Goal: Task Accomplishment & Management: Use online tool/utility

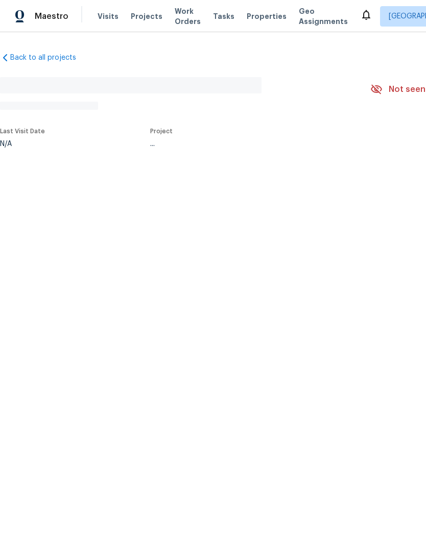
click at [249, 20] on span "Properties" at bounding box center [267, 16] width 40 height 10
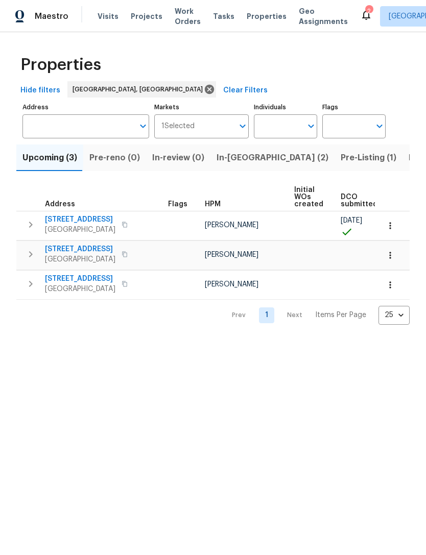
click at [233, 156] on span "In-[GEOGRAPHIC_DATA] (2)" at bounding box center [273, 158] width 112 height 14
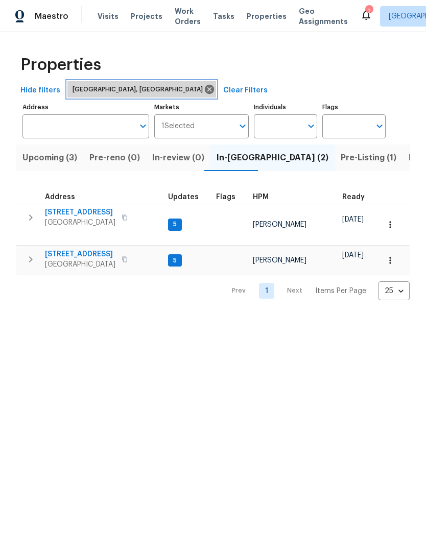
click at [205, 92] on icon at bounding box center [209, 89] width 9 height 9
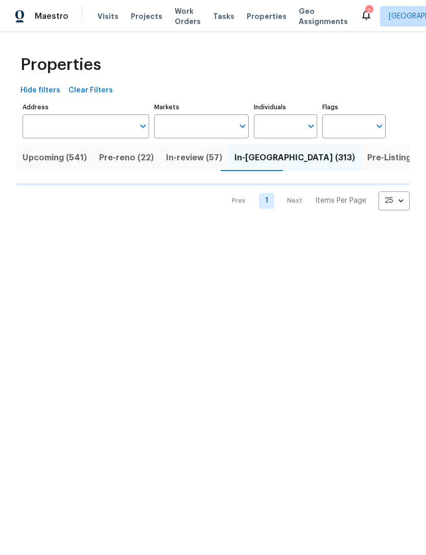
click at [297, 119] on input "Individuals" at bounding box center [278, 126] width 48 height 24
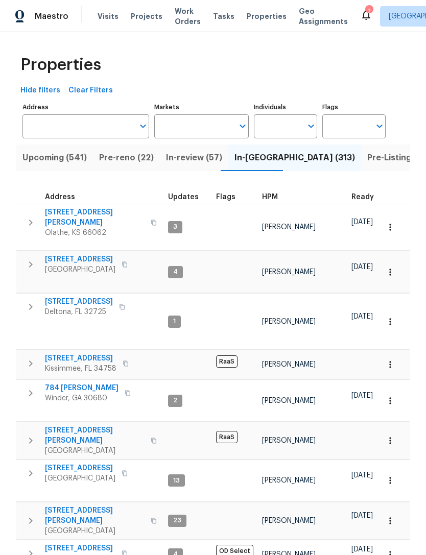
click at [291, 127] on input "Individuals" at bounding box center [278, 126] width 48 height 24
type input "[PERSON_NAME]"
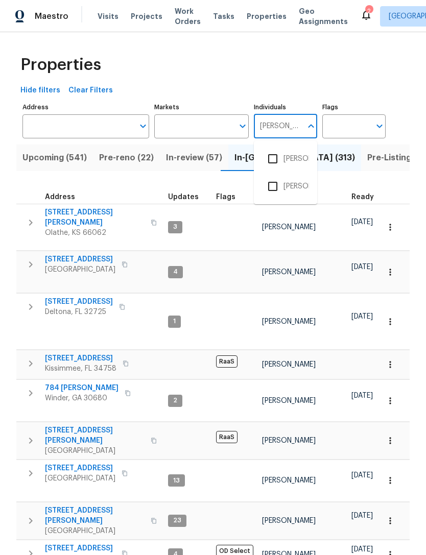
click at [278, 156] on input "checkbox" at bounding box center [272, 158] width 21 height 21
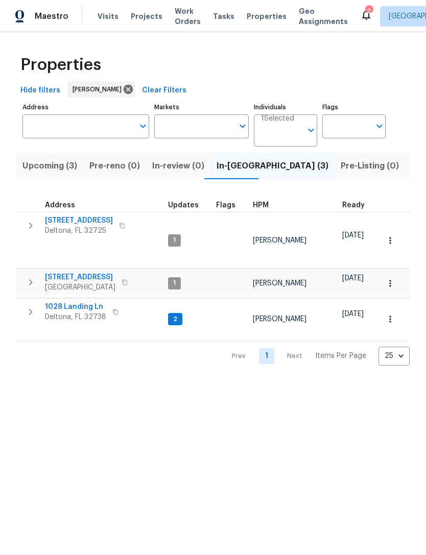
click at [101, 222] on span "[STREET_ADDRESS]" at bounding box center [79, 221] width 68 height 10
click at [394, 236] on icon "button" at bounding box center [390, 241] width 10 height 10
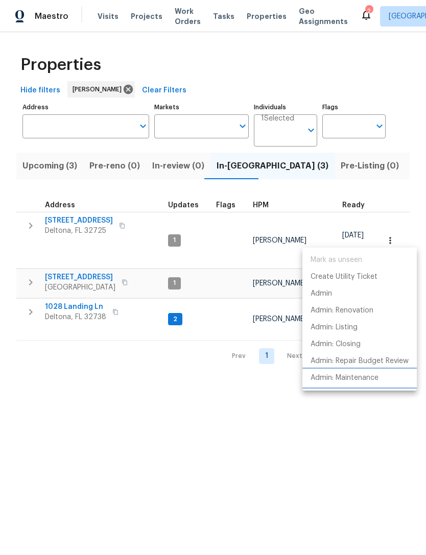
click at [364, 373] on p "Admin: Maintenance" at bounding box center [345, 378] width 68 height 11
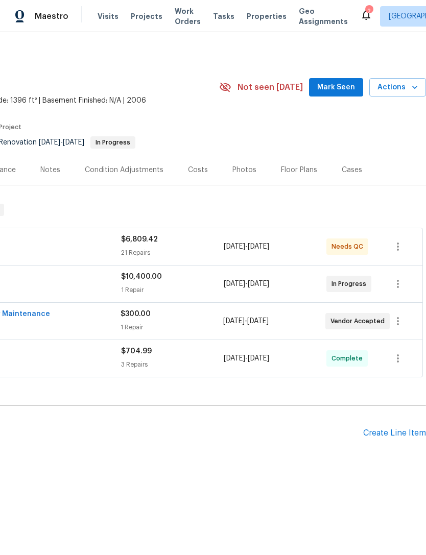
scroll to position [0, 151]
click at [403, 96] on button "Actions" at bounding box center [397, 87] width 57 height 19
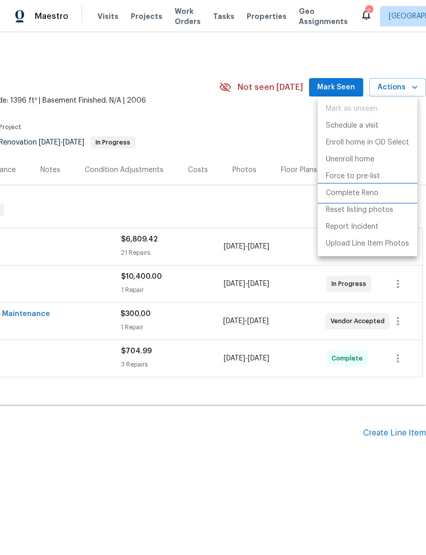
click at [362, 199] on li "Complete Reno" at bounding box center [368, 193] width 100 height 17
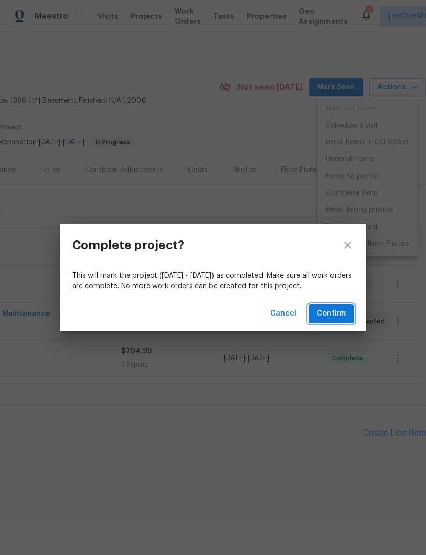
click at [336, 311] on span "Confirm" at bounding box center [331, 314] width 29 height 13
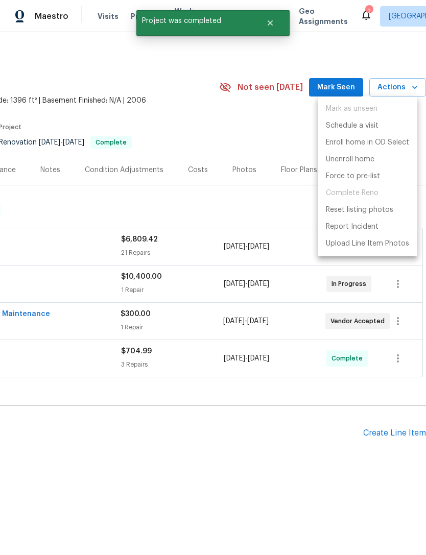
click at [259, 493] on div at bounding box center [213, 277] width 426 height 555
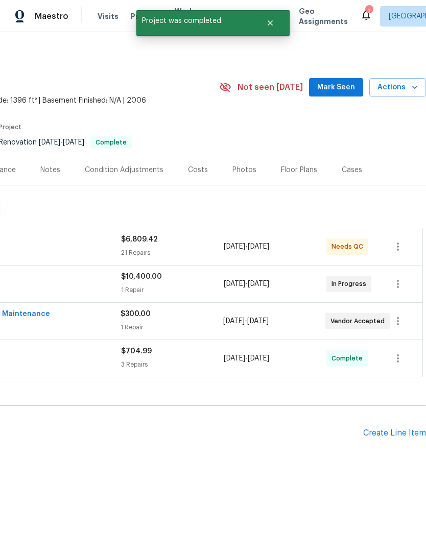
click at [265, 456] on h2 "Pending Line Items" at bounding box center [106, 434] width 515 height 48
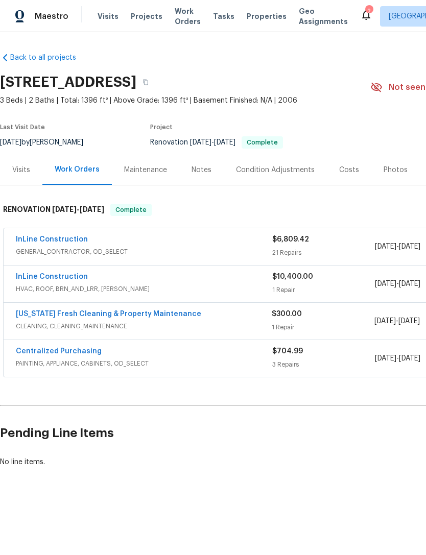
scroll to position [0, 0]
click at [77, 240] on link "InLine Construction" at bounding box center [52, 239] width 72 height 7
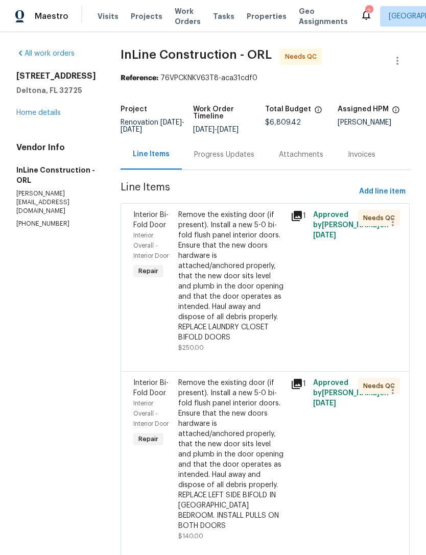
click at [260, 280] on div "Remove the existing door (if present). Install a new 5-0 bi-fold flush panel in…" at bounding box center [231, 276] width 106 height 133
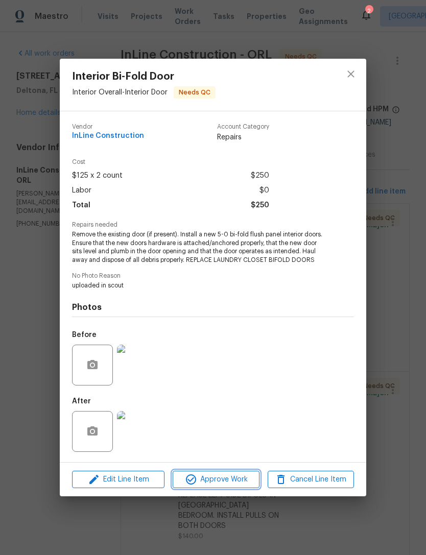
click at [236, 477] on span "Approve Work" at bounding box center [216, 480] width 80 height 13
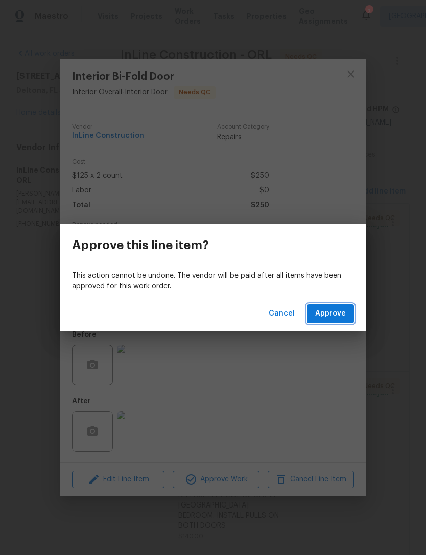
click at [347, 313] on button "Approve" at bounding box center [330, 314] width 47 height 19
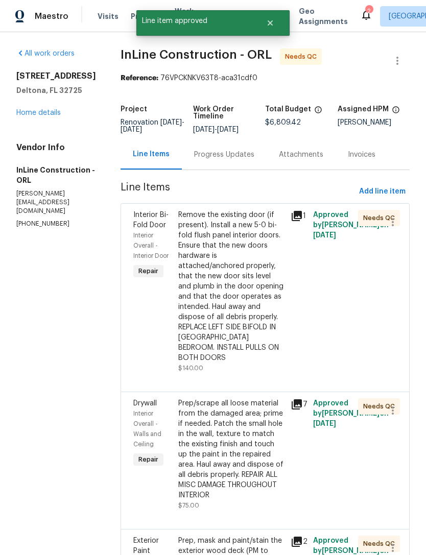
click at [241, 312] on div "Remove the existing door (if present). Install a new 5-0 bi-fold flush panel in…" at bounding box center [231, 286] width 106 height 153
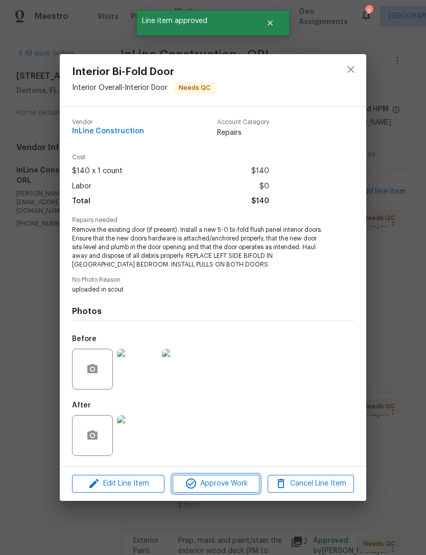
click at [238, 486] on span "Approve Work" at bounding box center [216, 484] width 80 height 13
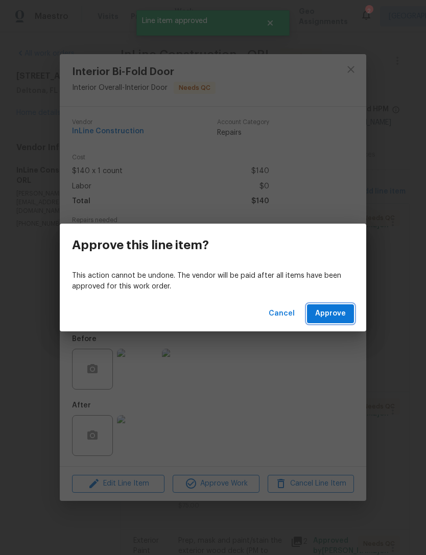
click at [339, 314] on span "Approve" at bounding box center [330, 314] width 31 height 13
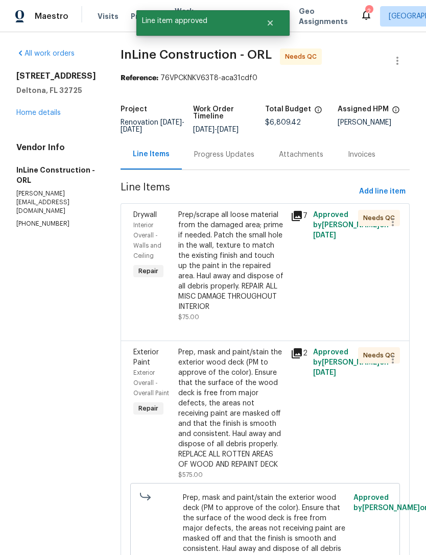
click at [263, 296] on div "Prep/scrape all loose material from the damaged area; prime if needed. Patch th…" at bounding box center [231, 261] width 106 height 102
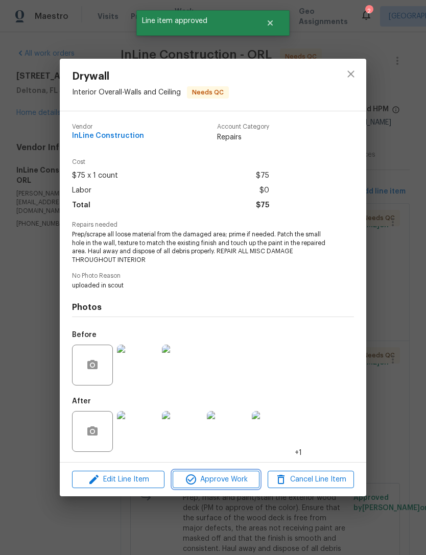
click at [230, 485] on span "Approve Work" at bounding box center [216, 480] width 80 height 13
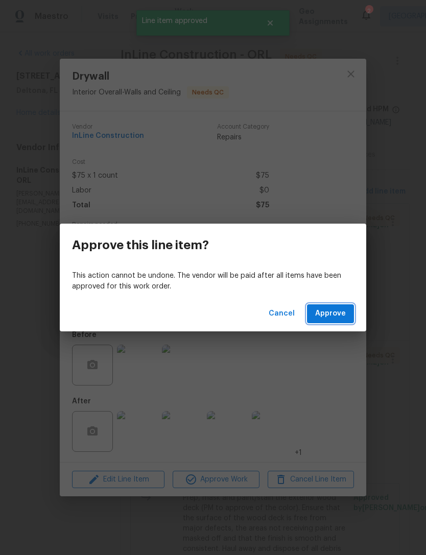
click at [332, 311] on span "Approve" at bounding box center [330, 314] width 31 height 13
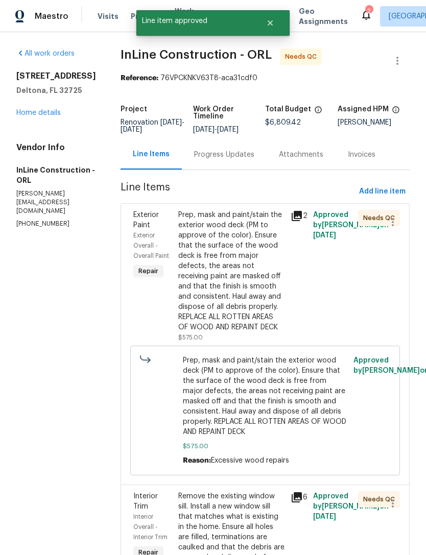
click at [252, 314] on div "Prep, mask and paint/stain the exterior wood deck (PM to approve of the color).…" at bounding box center [231, 271] width 106 height 123
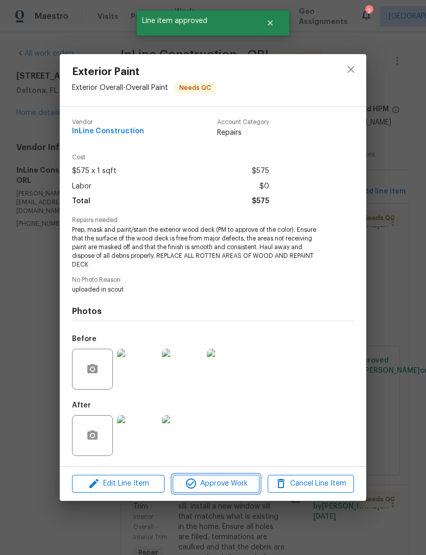
click at [236, 481] on span "Approve Work" at bounding box center [216, 484] width 80 height 13
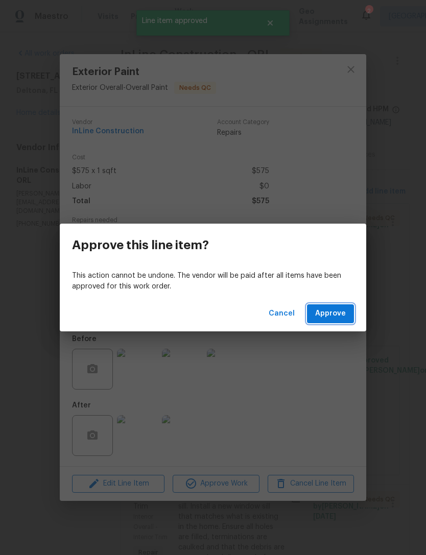
click at [345, 319] on span "Approve" at bounding box center [330, 314] width 31 height 13
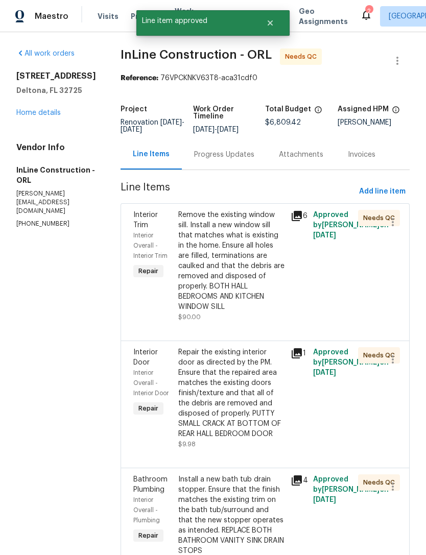
click at [252, 275] on div "Remove the existing window sill. Install a new window sill that matches what is…" at bounding box center [231, 261] width 106 height 102
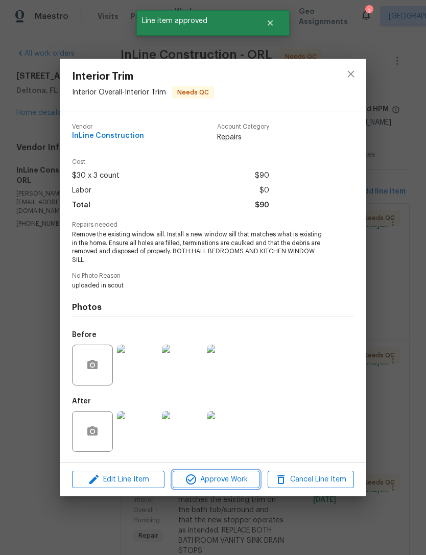
click at [234, 483] on span "Approve Work" at bounding box center [216, 480] width 80 height 13
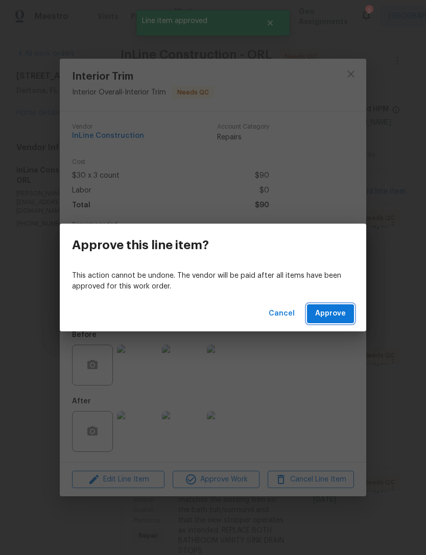
click at [346, 320] on button "Approve" at bounding box center [330, 314] width 47 height 19
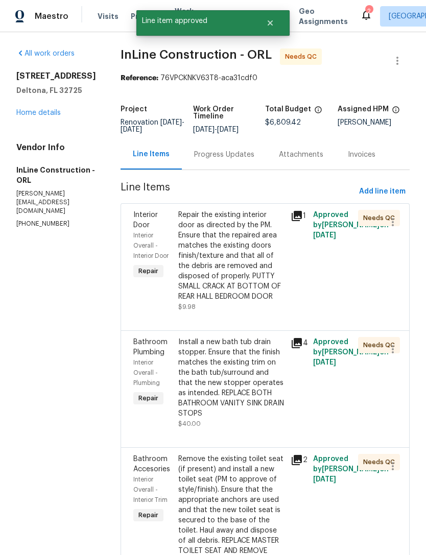
click at [250, 295] on div "Repair the existing interior door as directed by the PM. Ensure that the repair…" at bounding box center [231, 256] width 106 height 92
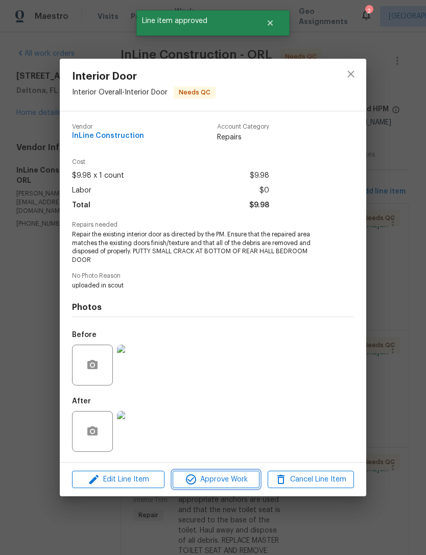
click at [239, 485] on span "Approve Work" at bounding box center [216, 480] width 80 height 13
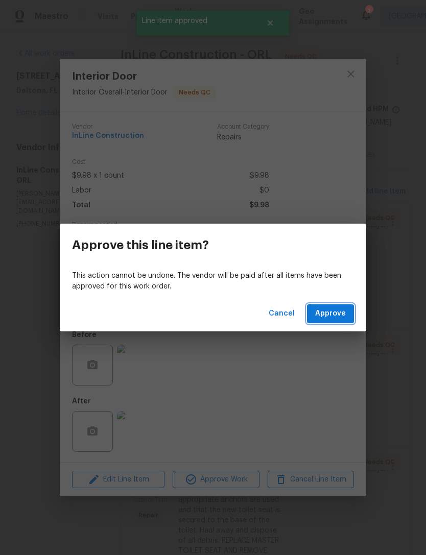
click at [337, 319] on span "Approve" at bounding box center [330, 314] width 31 height 13
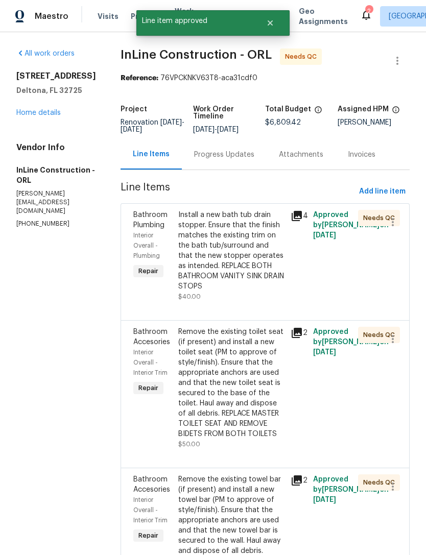
click at [248, 275] on div "Install a new bath tub drain stopper. Ensure that the finish matches the existi…" at bounding box center [231, 251] width 106 height 82
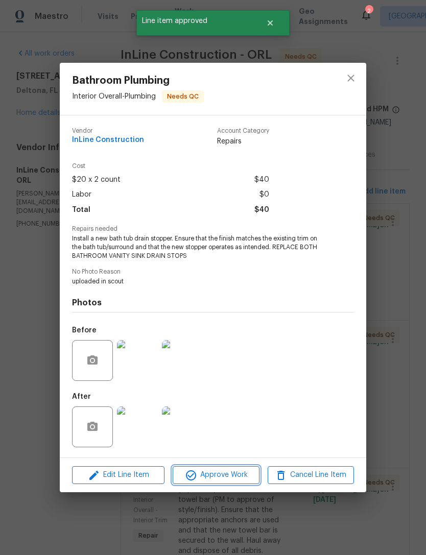
click at [237, 477] on span "Approve Work" at bounding box center [216, 475] width 80 height 13
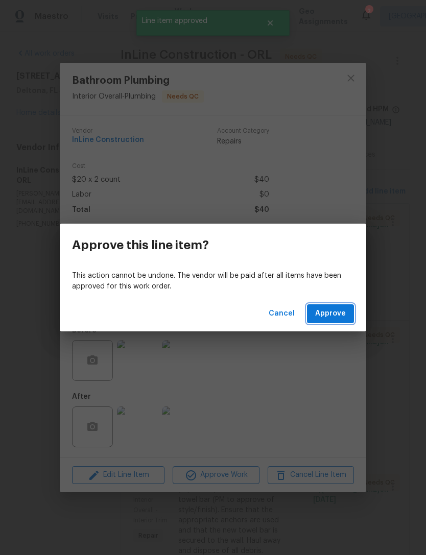
click at [340, 311] on span "Approve" at bounding box center [330, 314] width 31 height 13
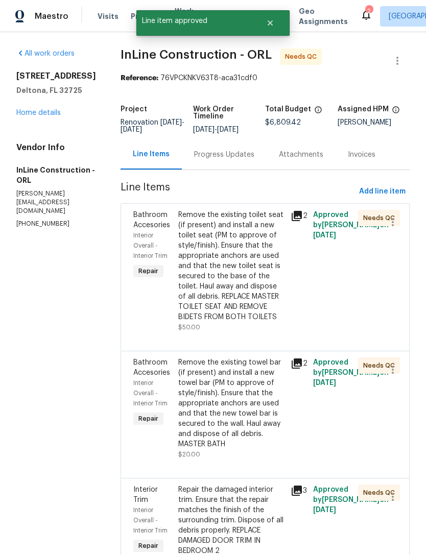
click at [247, 290] on div "Remove the existing toilet seat (if present) and install a new toilet seat (PM …" at bounding box center [231, 266] width 106 height 112
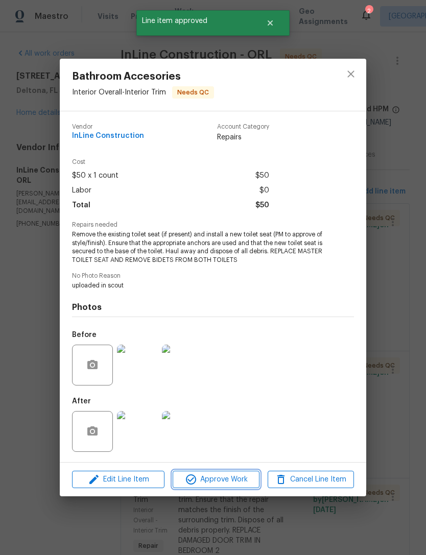
click at [237, 481] on span "Approve Work" at bounding box center [216, 480] width 80 height 13
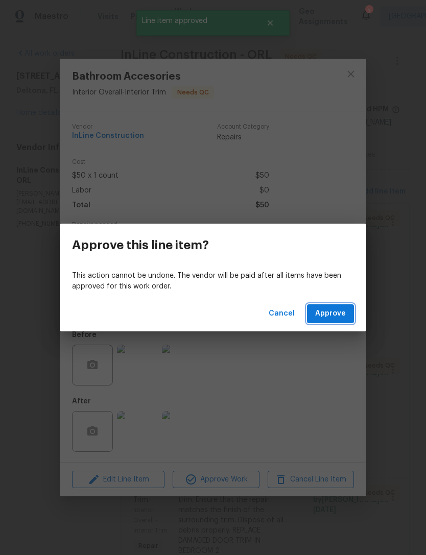
click at [345, 323] on button "Approve" at bounding box center [330, 314] width 47 height 19
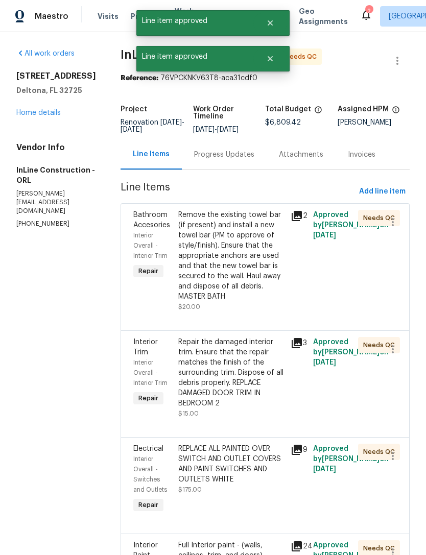
click at [258, 266] on div "Remove the existing towel bar (if present) and install a new towel bar (PM to a…" at bounding box center [231, 256] width 106 height 92
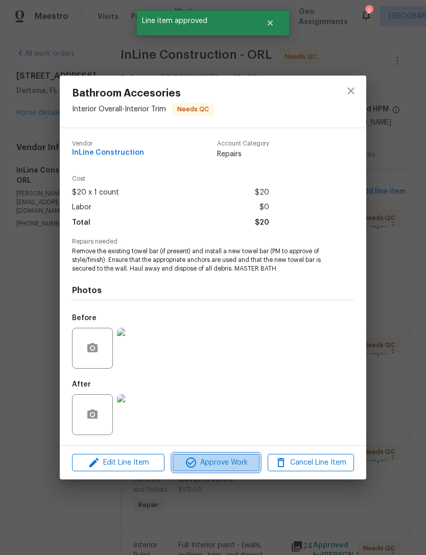
click at [240, 465] on span "Approve Work" at bounding box center [216, 463] width 80 height 13
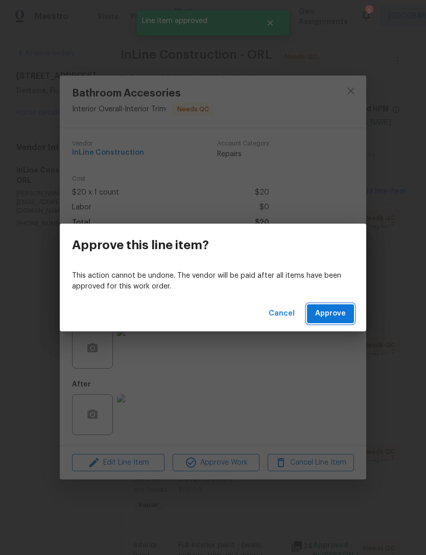
click at [341, 319] on span "Approve" at bounding box center [330, 314] width 31 height 13
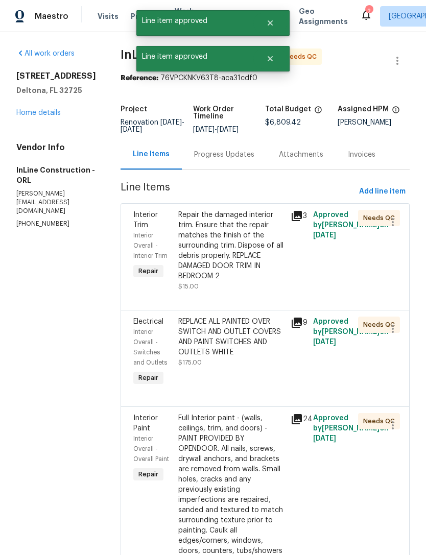
click at [263, 290] on div "Repair the damaged interior trim. Ensure that the repair matches the finish of …" at bounding box center [231, 251] width 106 height 82
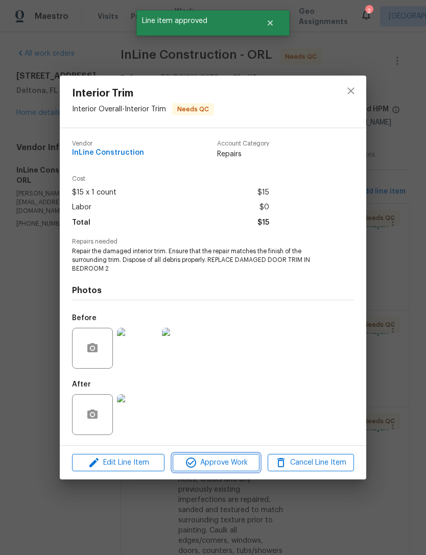
click at [241, 469] on span "Approve Work" at bounding box center [216, 463] width 80 height 13
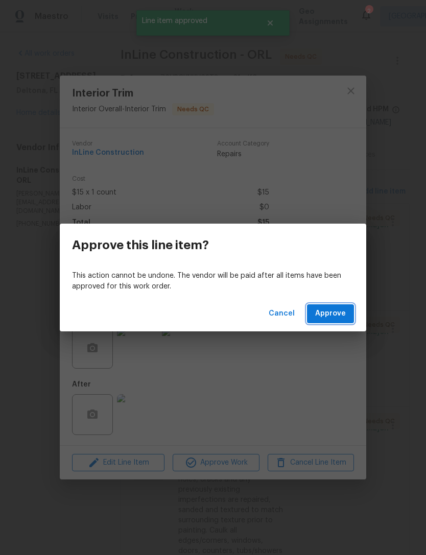
click at [342, 322] on button "Approve" at bounding box center [330, 314] width 47 height 19
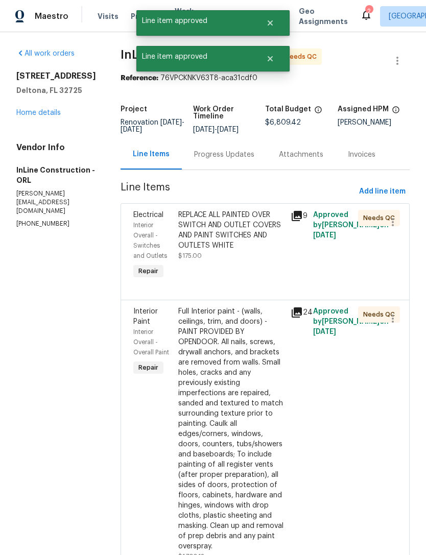
click at [264, 278] on div "REPLACE ALL PAINTED OVER SWITCH AND OUTLET COVERS AND PAINT SWITCHES AND OUTLET…" at bounding box center [231, 246] width 112 height 78
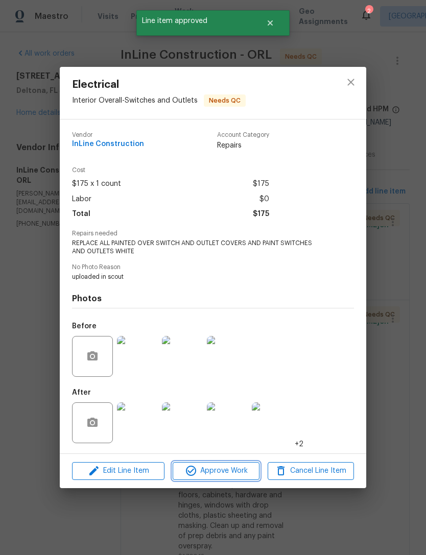
click at [241, 472] on span "Approve Work" at bounding box center [216, 471] width 80 height 13
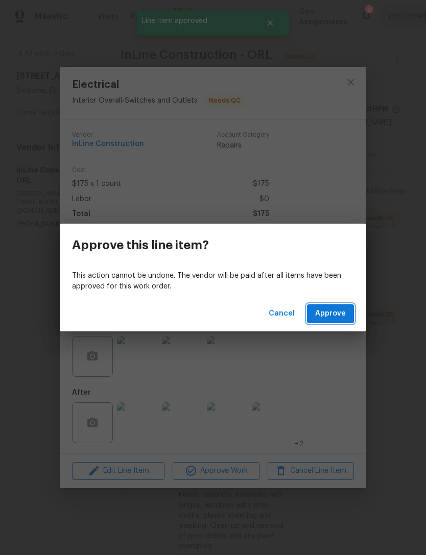
click at [335, 311] on span "Approve" at bounding box center [330, 314] width 31 height 13
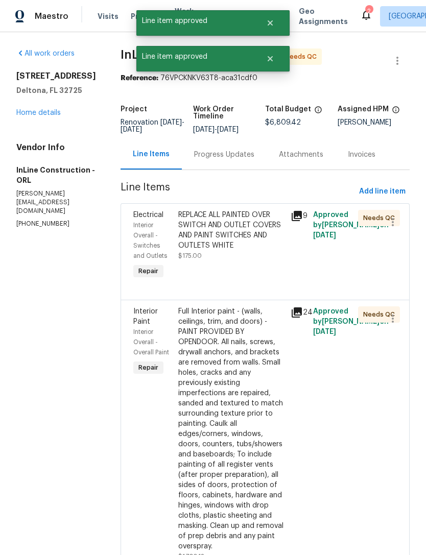
click at [340, 317] on span "Approved by Josh Devinney on 8/29/2025" at bounding box center [351, 322] width 76 height 28
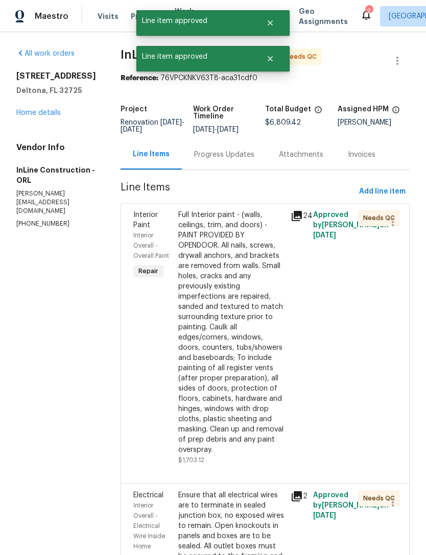
click at [259, 270] on div "Full Interior paint - (walls, ceilings, trim, and doors) - PAINT PROVIDED BY OP…" at bounding box center [231, 332] width 106 height 245
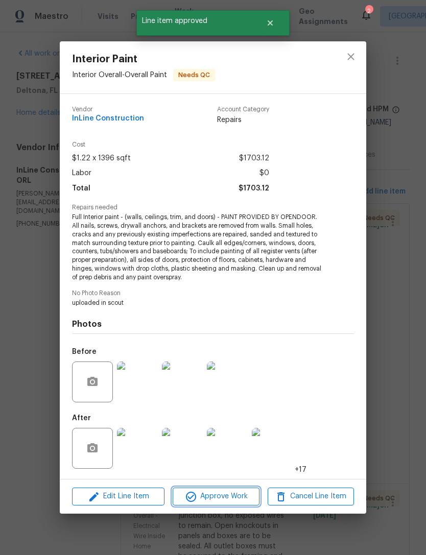
click at [233, 494] on span "Approve Work" at bounding box center [216, 497] width 80 height 13
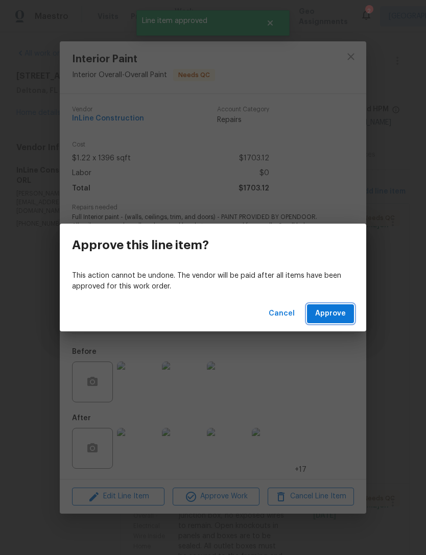
click at [335, 313] on span "Approve" at bounding box center [330, 314] width 31 height 13
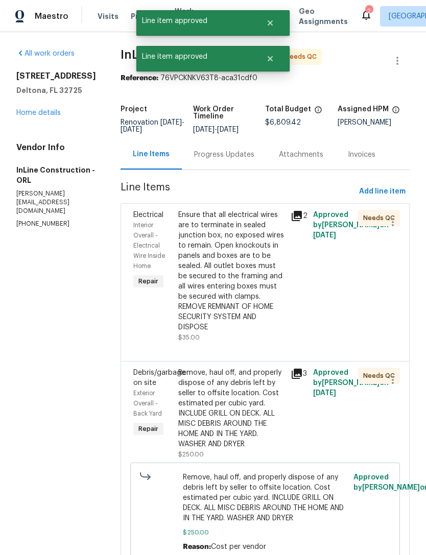
click at [254, 300] on div "Ensure that all electrical wires are to terminate in sealed junction box, no ex…" at bounding box center [231, 271] width 106 height 123
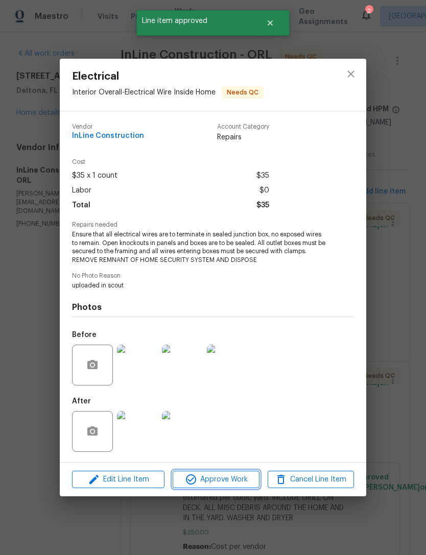
click at [237, 489] on button "Approve Work" at bounding box center [216, 480] width 86 height 18
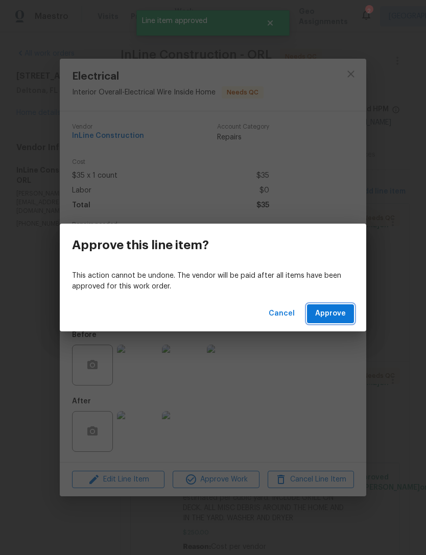
click at [338, 317] on span "Approve" at bounding box center [330, 314] width 31 height 13
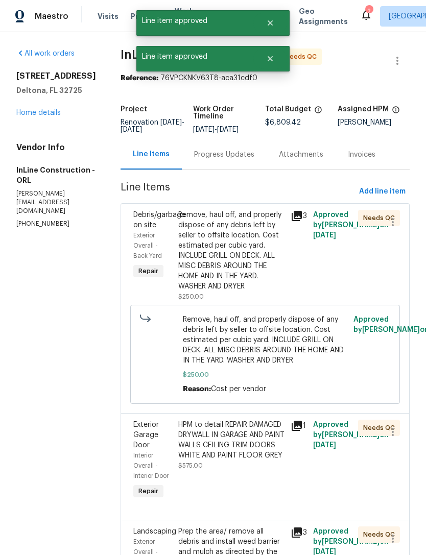
click at [243, 302] on div "Remove, haul off, and properly dispose of any debris left by seller to offsite …" at bounding box center [231, 256] width 106 height 92
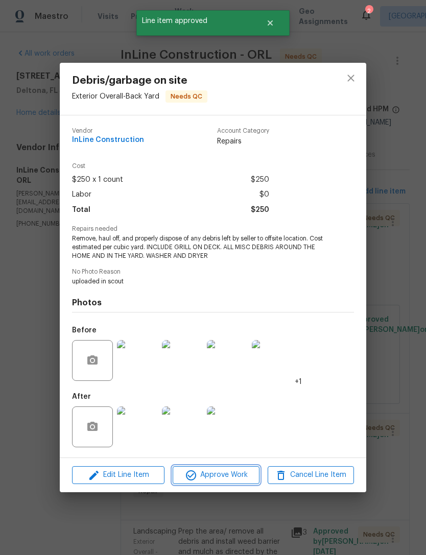
click at [241, 478] on span "Approve Work" at bounding box center [216, 475] width 80 height 13
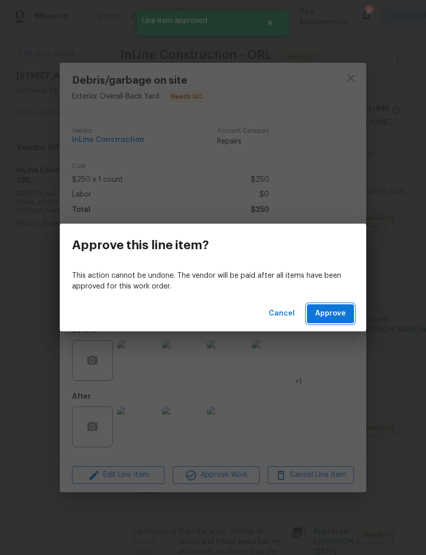
click at [337, 312] on span "Approve" at bounding box center [330, 314] width 31 height 13
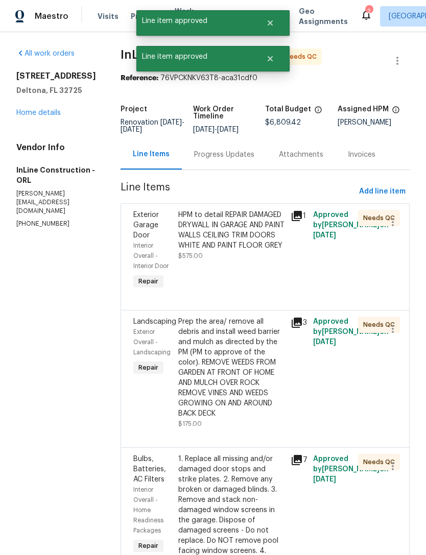
click at [239, 291] on div "HPM to detail REPAIR DAMAGED DRYWALL IN GARAGE AND PAINT WALLS CEILING TRIM DOO…" at bounding box center [231, 251] width 112 height 88
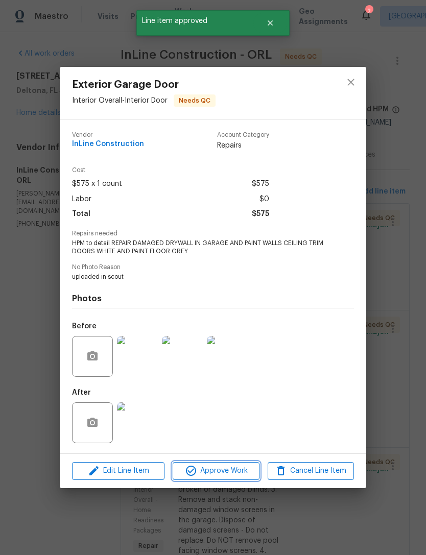
click at [230, 477] on span "Approve Work" at bounding box center [216, 471] width 80 height 13
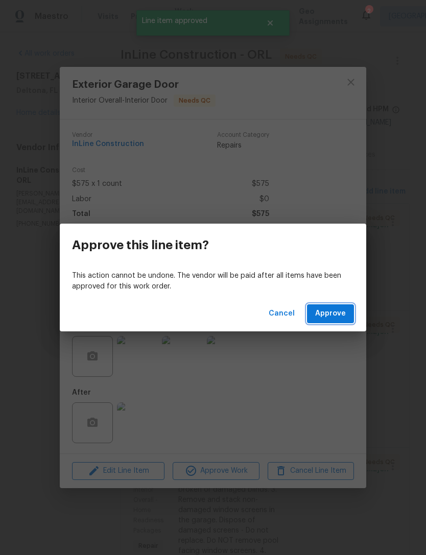
click at [340, 317] on span "Approve" at bounding box center [330, 314] width 31 height 13
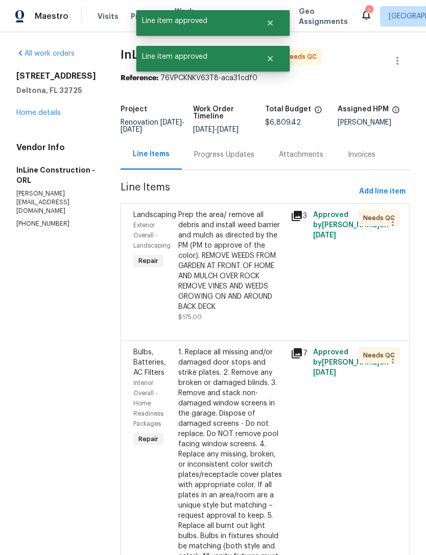
click at [268, 303] on div "Prep the area/ remove all debris and install weed barrier and mulch as directed…" at bounding box center [231, 261] width 106 height 102
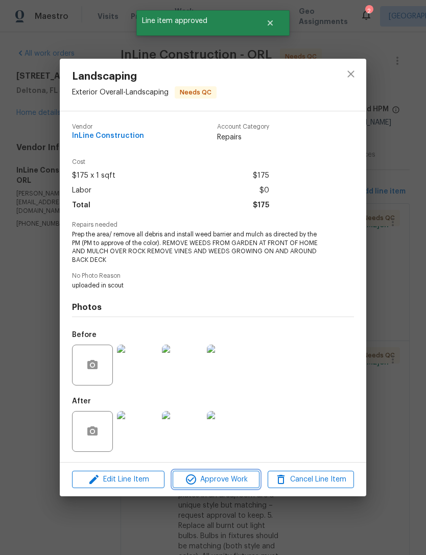
click at [245, 478] on span "Approve Work" at bounding box center [216, 480] width 80 height 13
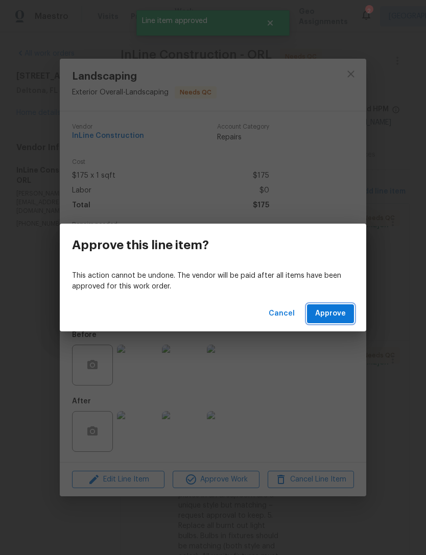
click at [337, 316] on span "Approve" at bounding box center [330, 314] width 31 height 13
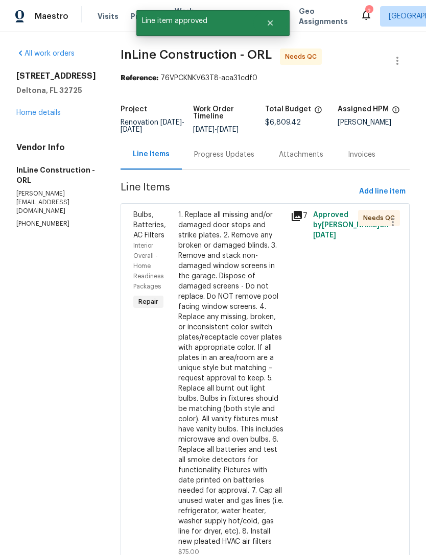
click at [253, 344] on div "1. Replace all missing and/or damaged door stops and strike plates. 2. Remove a…" at bounding box center [231, 378] width 106 height 337
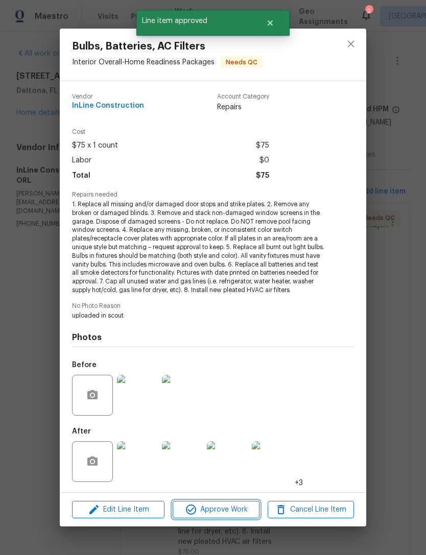
click at [248, 504] on span "Approve Work" at bounding box center [216, 510] width 80 height 13
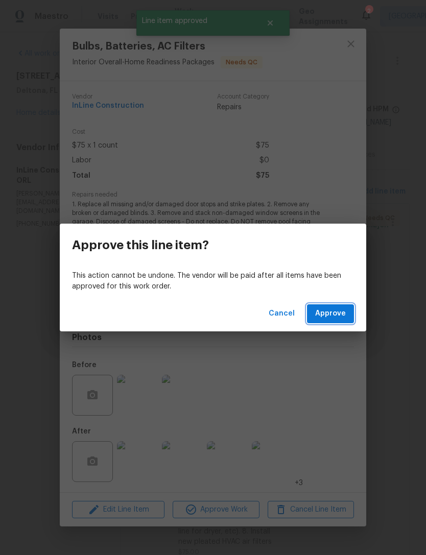
click at [340, 319] on span "Approve" at bounding box center [330, 314] width 31 height 13
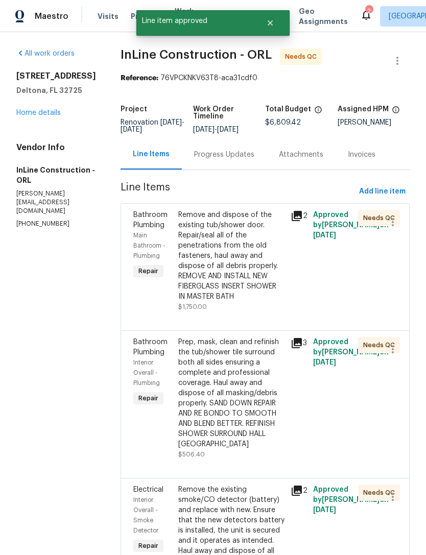
click at [247, 293] on div "Remove and dispose of the existing tub/shower door. Repair/seal all of the pene…" at bounding box center [231, 256] width 106 height 92
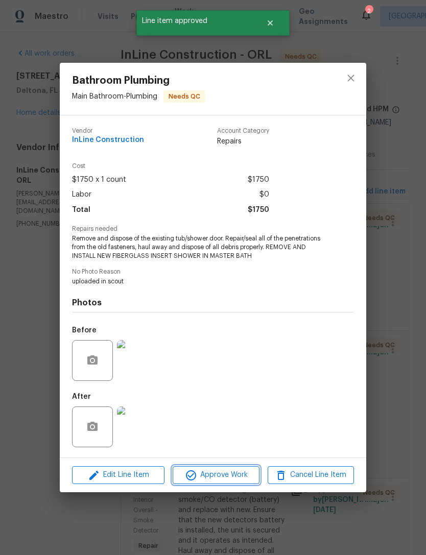
click at [242, 478] on span "Approve Work" at bounding box center [216, 475] width 80 height 13
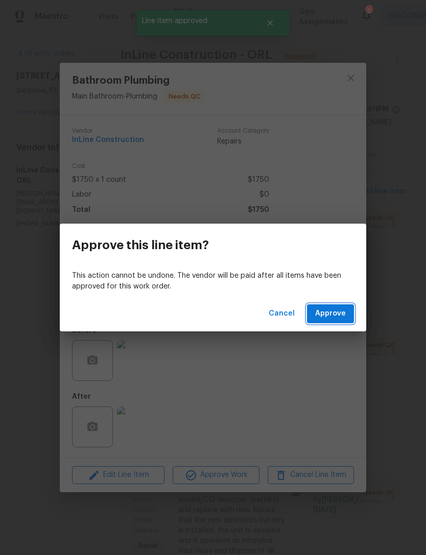
click at [334, 319] on span "Approve" at bounding box center [330, 314] width 31 height 13
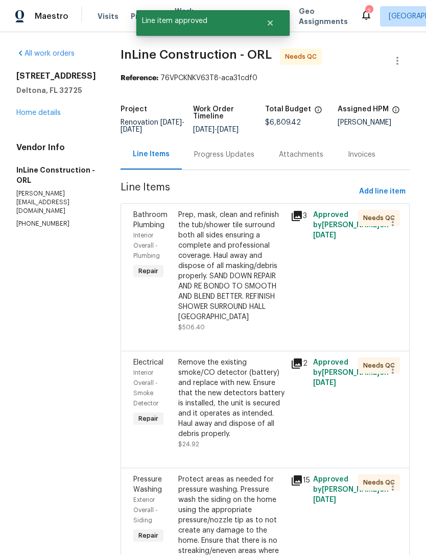
click at [257, 306] on div "Prep, mask, clean and refinish the tub/shower tile surround both all sides ensu…" at bounding box center [231, 266] width 106 height 112
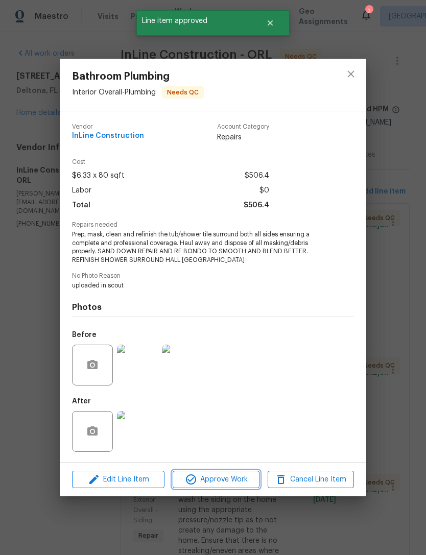
click at [243, 476] on span "Approve Work" at bounding box center [216, 480] width 80 height 13
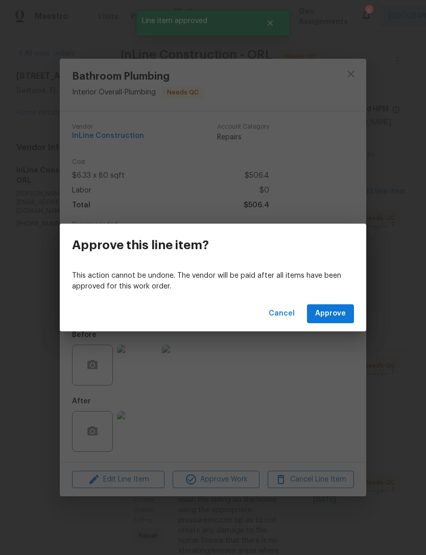
click at [334, 329] on div "Cancel Approve" at bounding box center [213, 313] width 307 height 35
click at [337, 317] on span "Approve" at bounding box center [330, 314] width 31 height 13
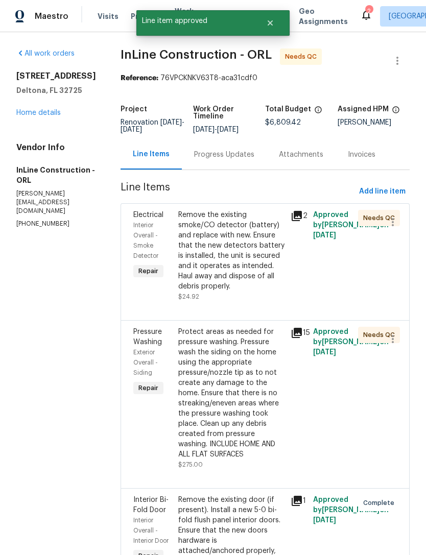
click at [247, 290] on div "Remove the existing smoke/CO detector (battery) and replace with new. Ensure th…" at bounding box center [231, 251] width 106 height 82
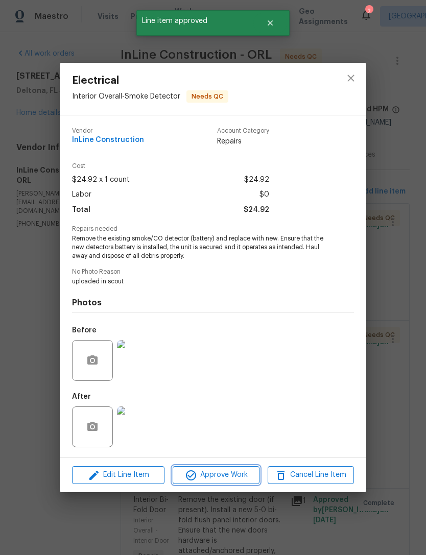
click at [239, 479] on span "Approve Work" at bounding box center [216, 475] width 80 height 13
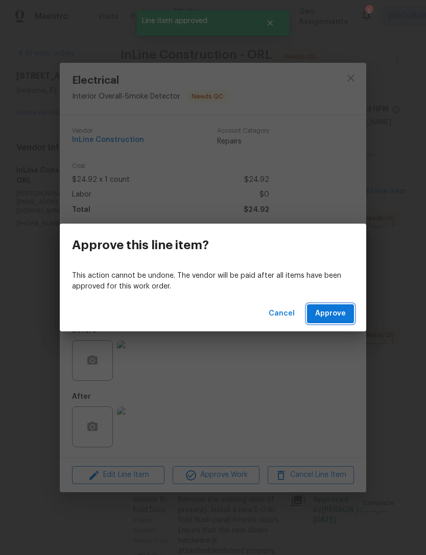
click at [330, 316] on span "Approve" at bounding box center [330, 314] width 31 height 13
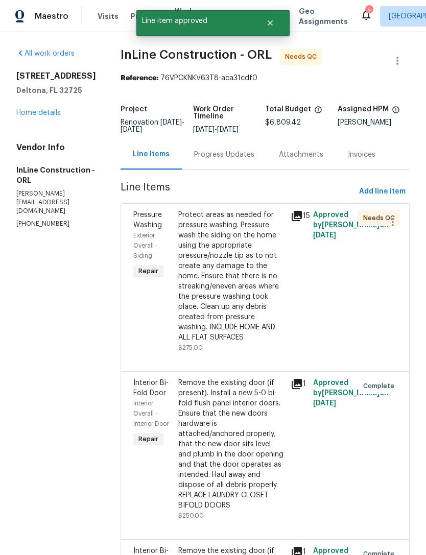
click at [236, 277] on div "Protect areas as needed for pressure washing. Pressure wash the siding on the h…" at bounding box center [231, 276] width 106 height 133
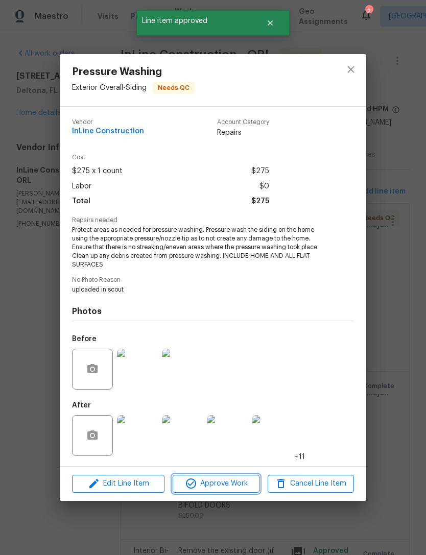
click at [235, 486] on span "Approve Work" at bounding box center [216, 484] width 80 height 13
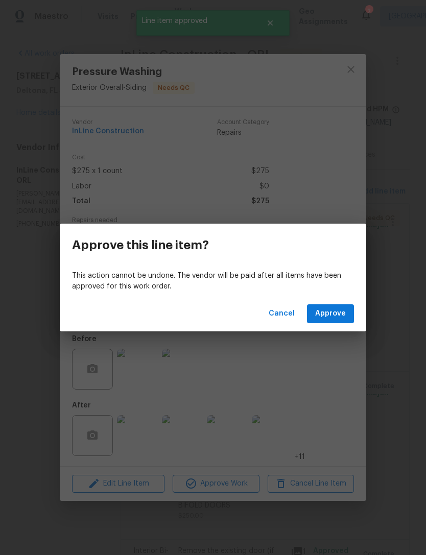
click at [337, 316] on span "Approve" at bounding box center [330, 314] width 31 height 13
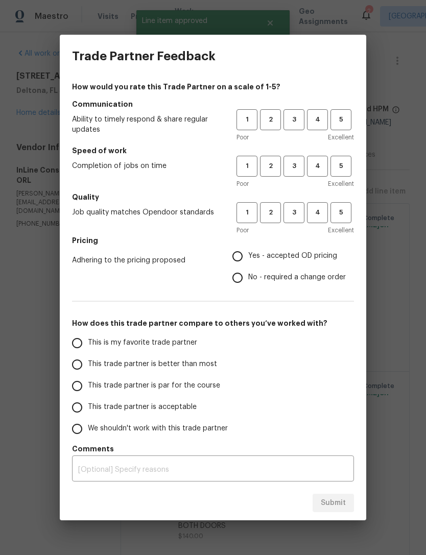
click at [323, 119] on span "4" at bounding box center [317, 120] width 19 height 12
click at [316, 164] on span "4" at bounding box center [317, 166] width 19 height 12
click at [314, 219] on button "4" at bounding box center [317, 212] width 21 height 21
click at [273, 258] on span "Yes - accepted OD pricing" at bounding box center [292, 256] width 89 height 11
click at [248, 258] on input "Yes - accepted OD pricing" at bounding box center [237, 256] width 21 height 21
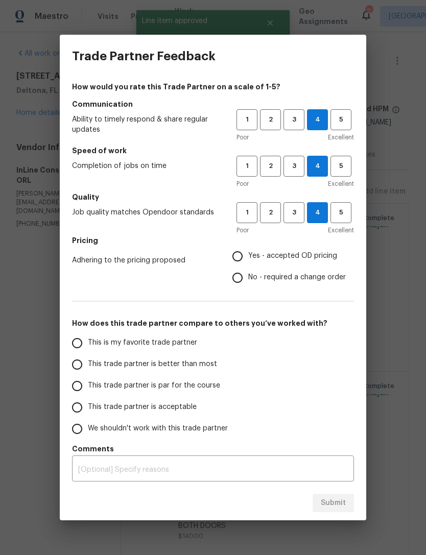
radio input "true"
click at [197, 368] on span "This trade partner is better than most" at bounding box center [152, 364] width 129 height 11
click at [88, 368] on input "This trade partner is better than most" at bounding box center [76, 364] width 21 height 21
click at [334, 504] on span "Submit" at bounding box center [333, 503] width 25 height 13
radio input "true"
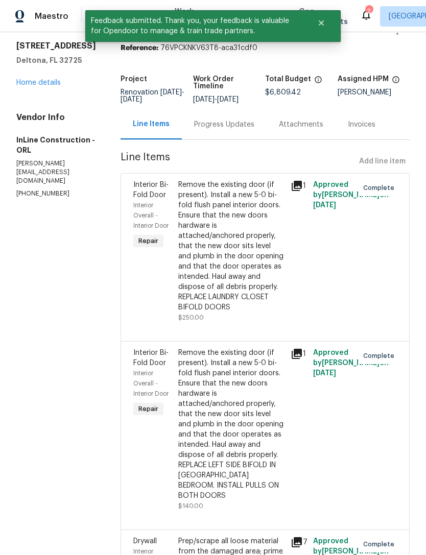
scroll to position [35, 0]
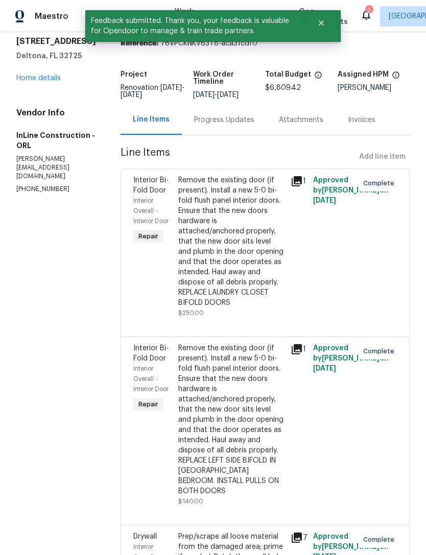
click at [55, 71] on div "1292 Buccaneer Ave Deltona, FL 32725 Home details" at bounding box center [56, 59] width 80 height 47
click at [66, 73] on div "1292 Buccaneer Ave Deltona, FL 32725 Home details" at bounding box center [56, 59] width 80 height 47
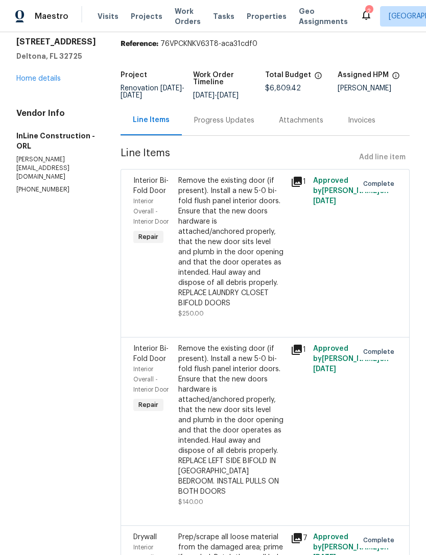
click at [28, 82] on link "Home details" at bounding box center [38, 78] width 44 height 7
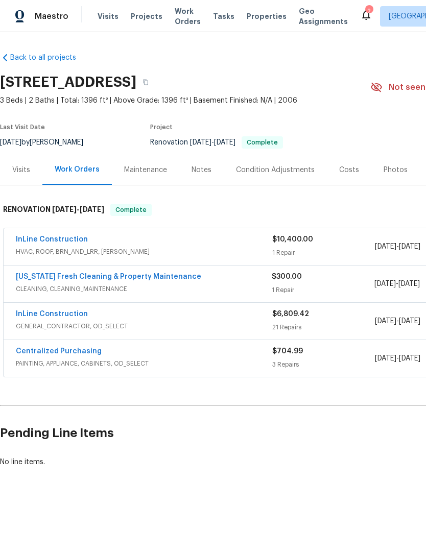
click at [149, 170] on div "Maintenance" at bounding box center [145, 170] width 43 height 10
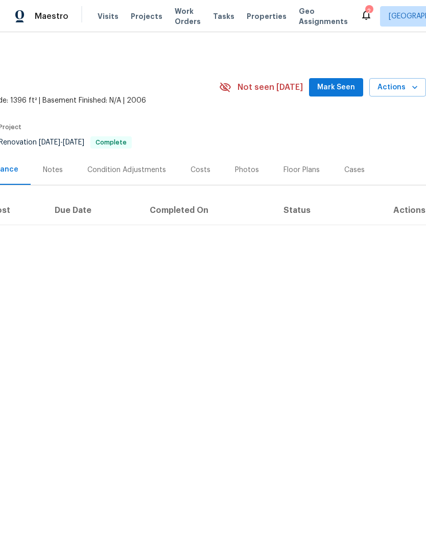
scroll to position [0, 151]
click at [404, 89] on span "Actions" at bounding box center [398, 87] width 40 height 13
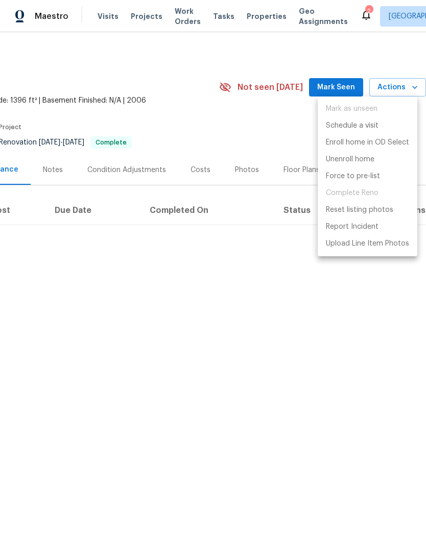
click at [282, 144] on div at bounding box center [213, 277] width 426 height 555
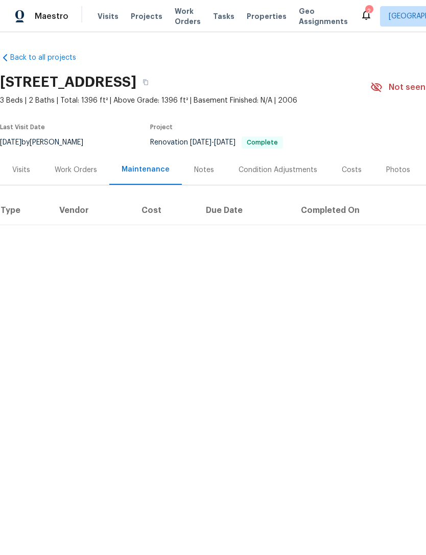
scroll to position [0, 0]
